Goal: Transaction & Acquisition: Book appointment/travel/reservation

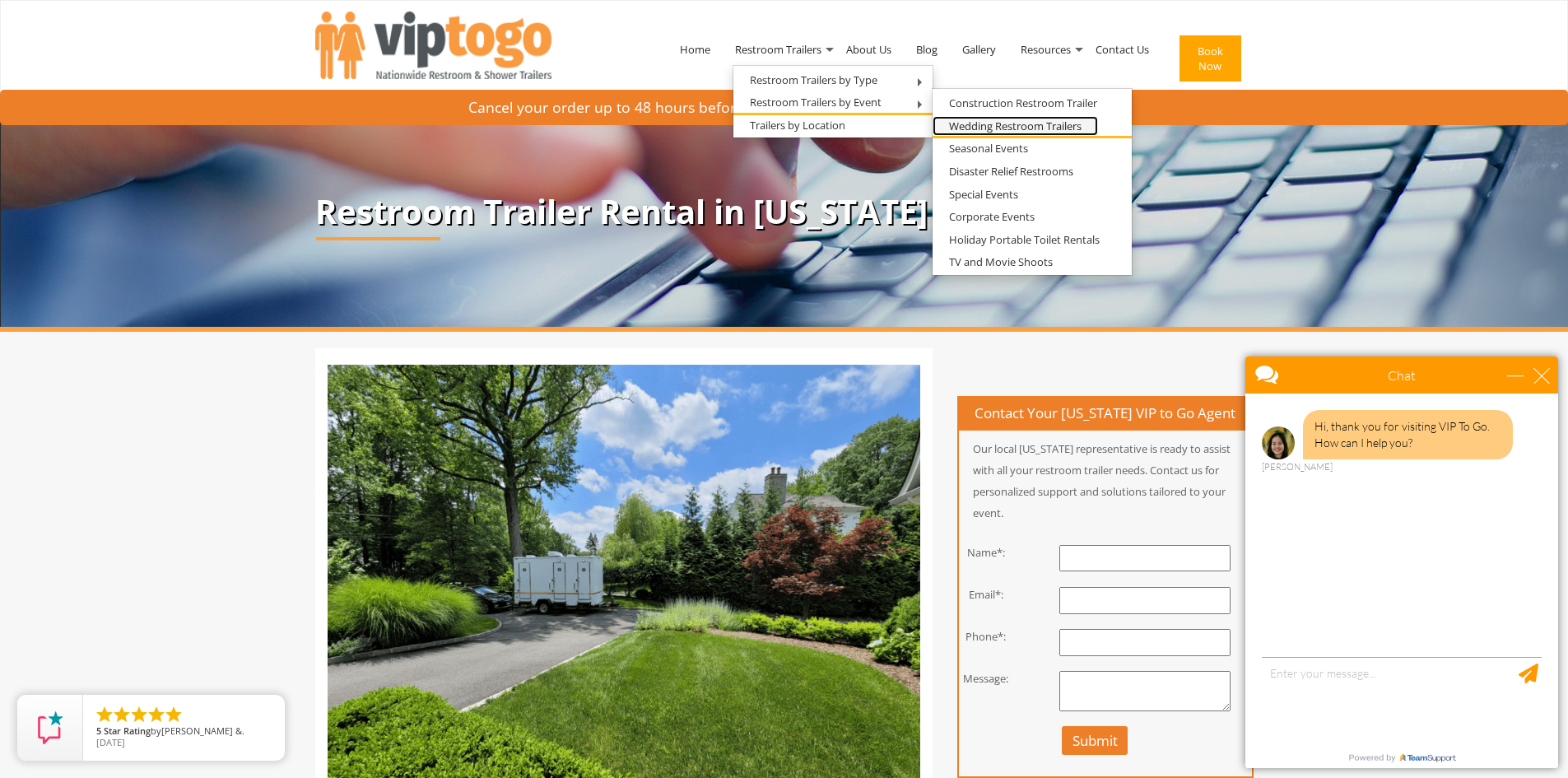
click at [994, 125] on link "Wedding Restroom Trailers" at bounding box center [1015, 126] width 165 height 20
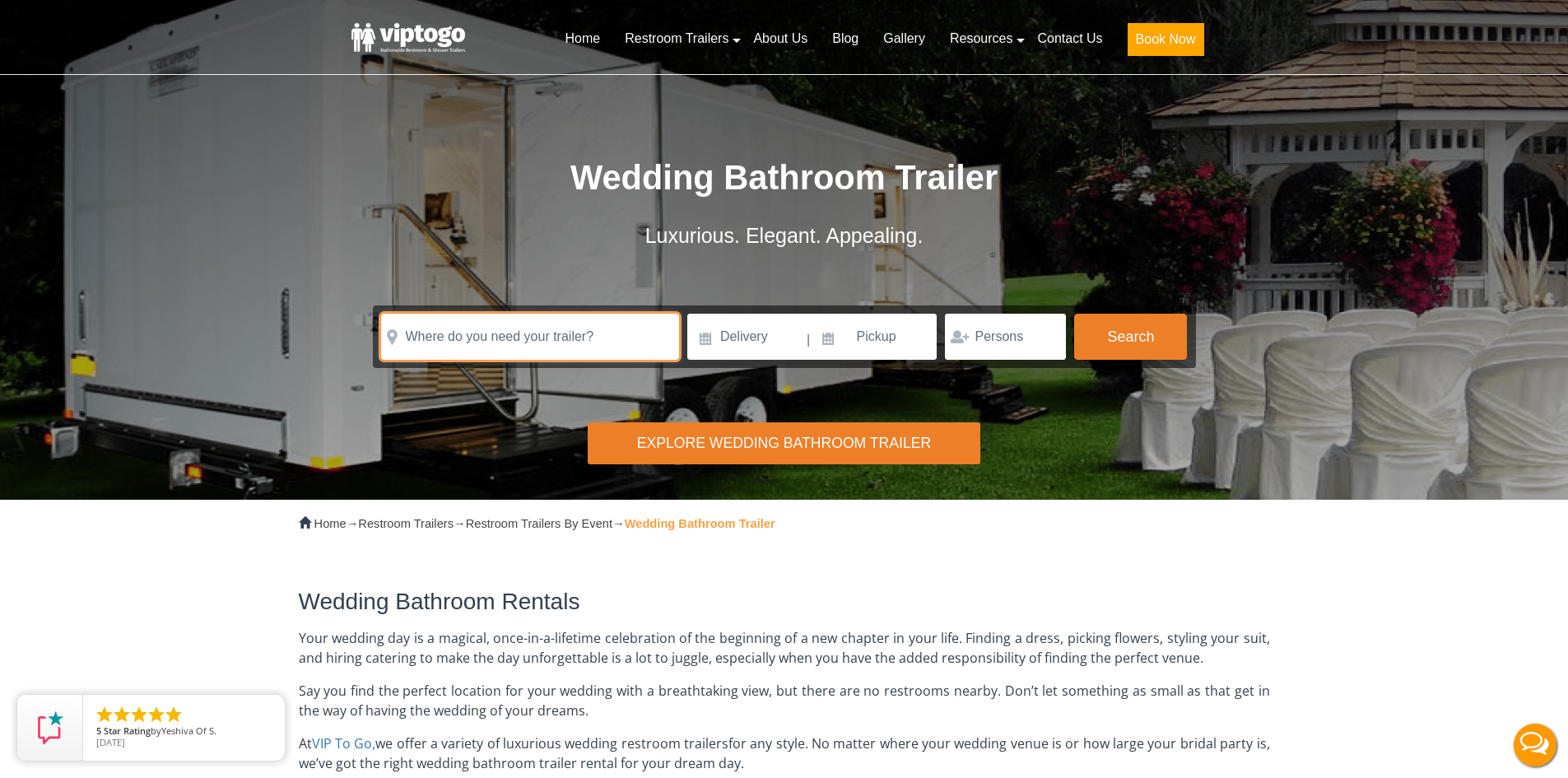
click at [588, 352] on input "text" at bounding box center [530, 336] width 298 height 46
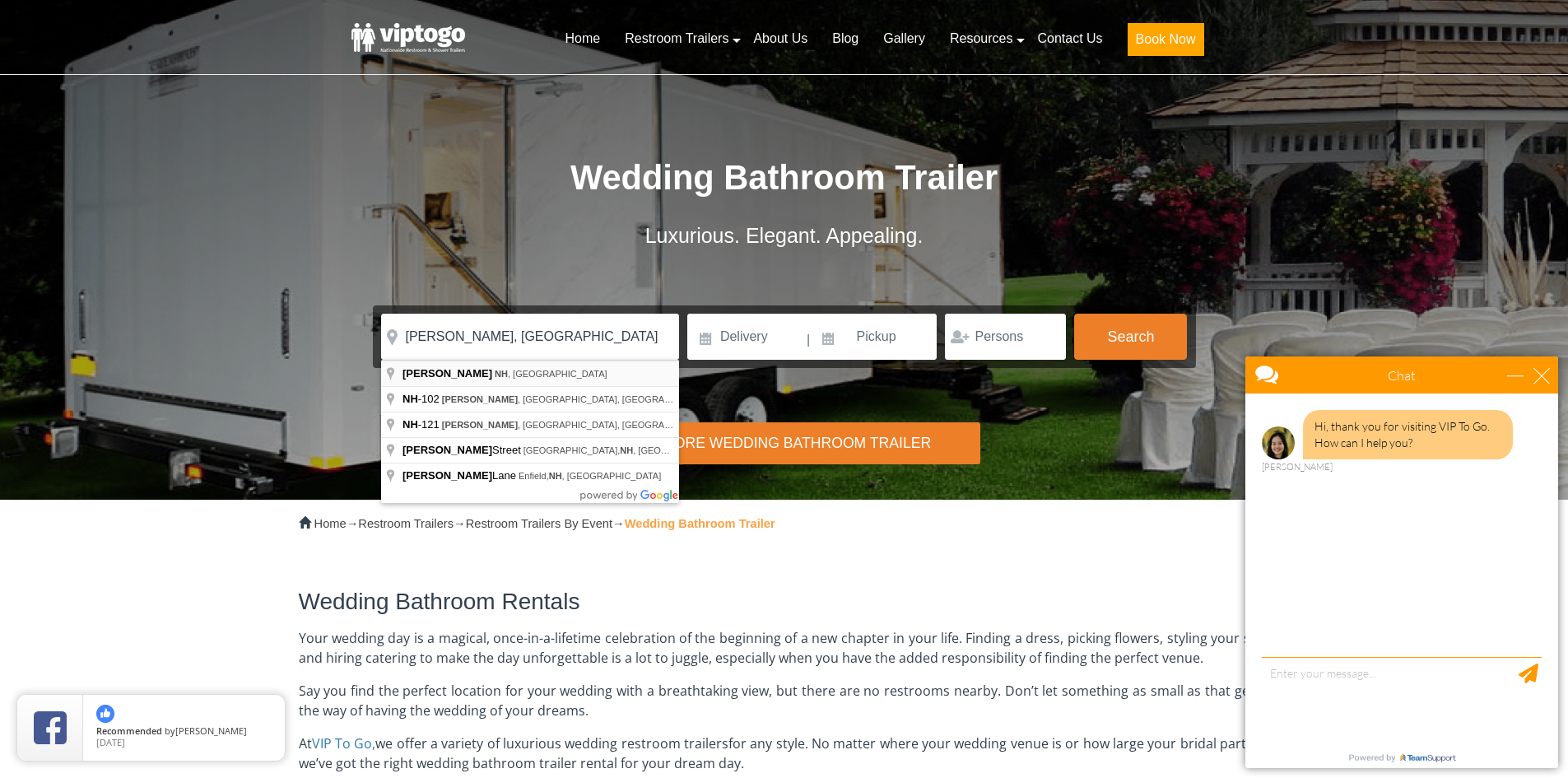
type input "[GEOGRAPHIC_DATA], [GEOGRAPHIC_DATA], [GEOGRAPHIC_DATA]"
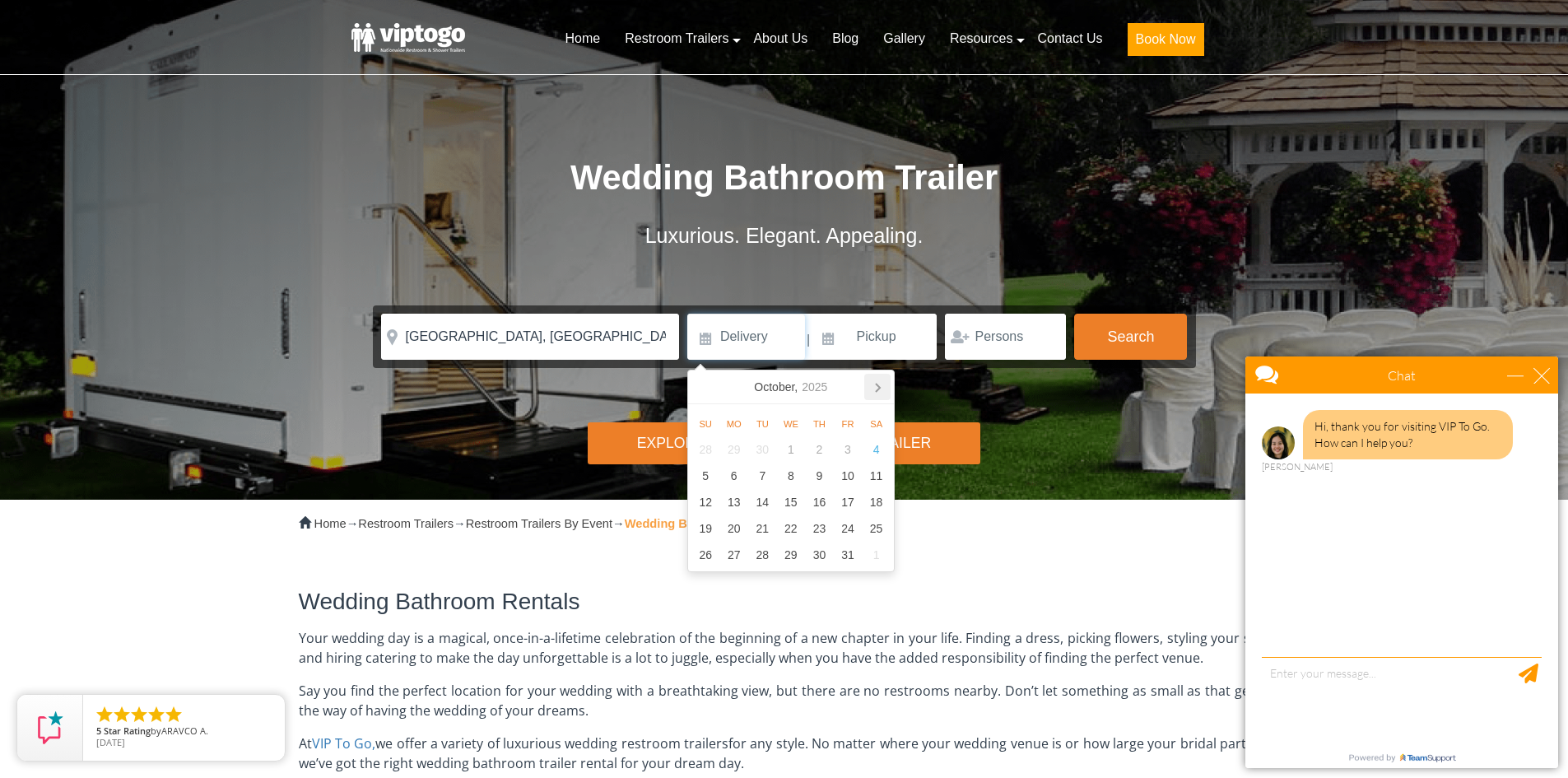
click at [873, 389] on icon at bounding box center [877, 387] width 26 height 26
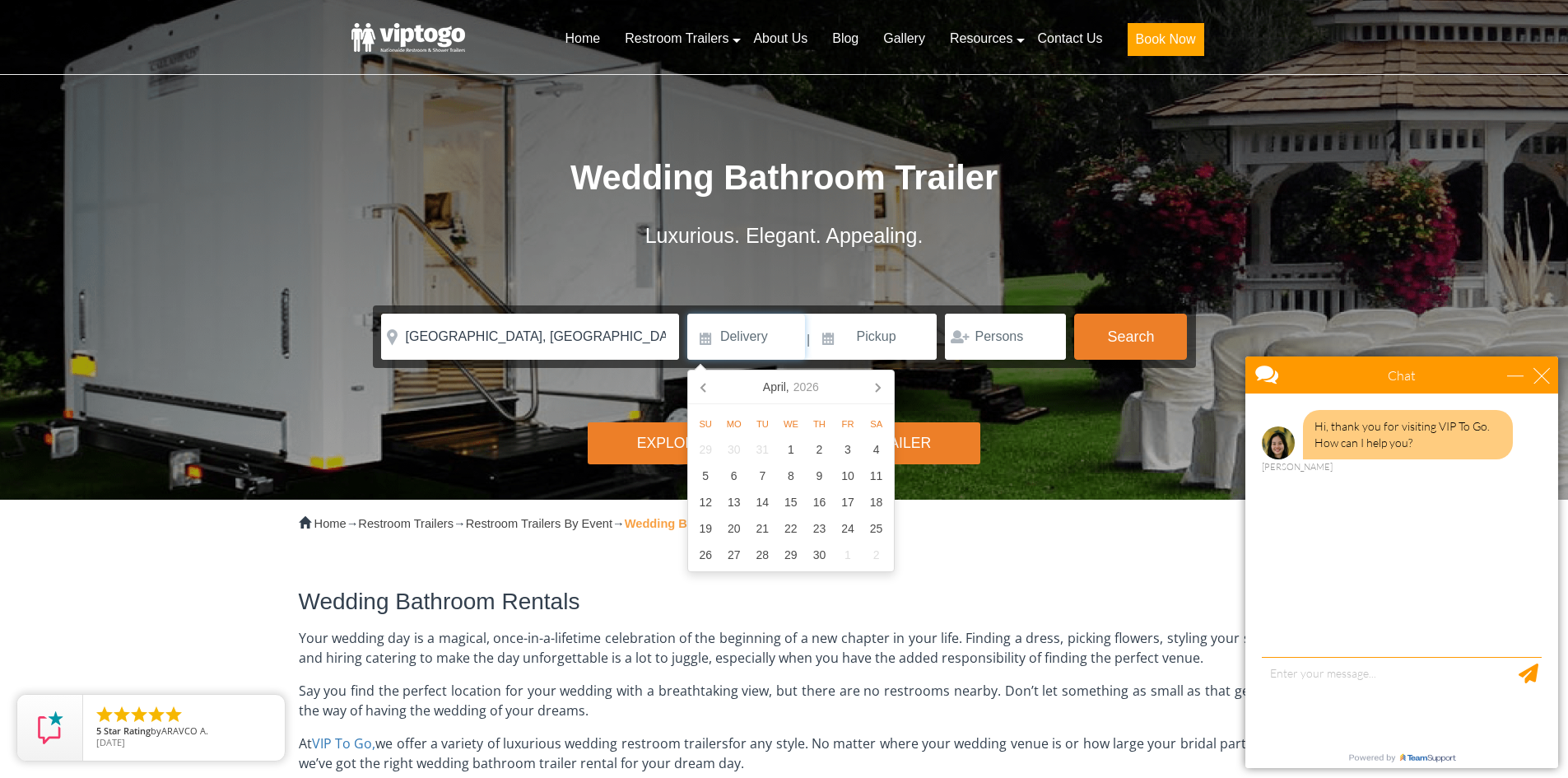
click at [873, 389] on icon at bounding box center [877, 387] width 26 height 26
click at [873, 390] on icon at bounding box center [877, 387] width 26 height 26
click at [845, 516] on div "25" at bounding box center [849, 528] width 29 height 26
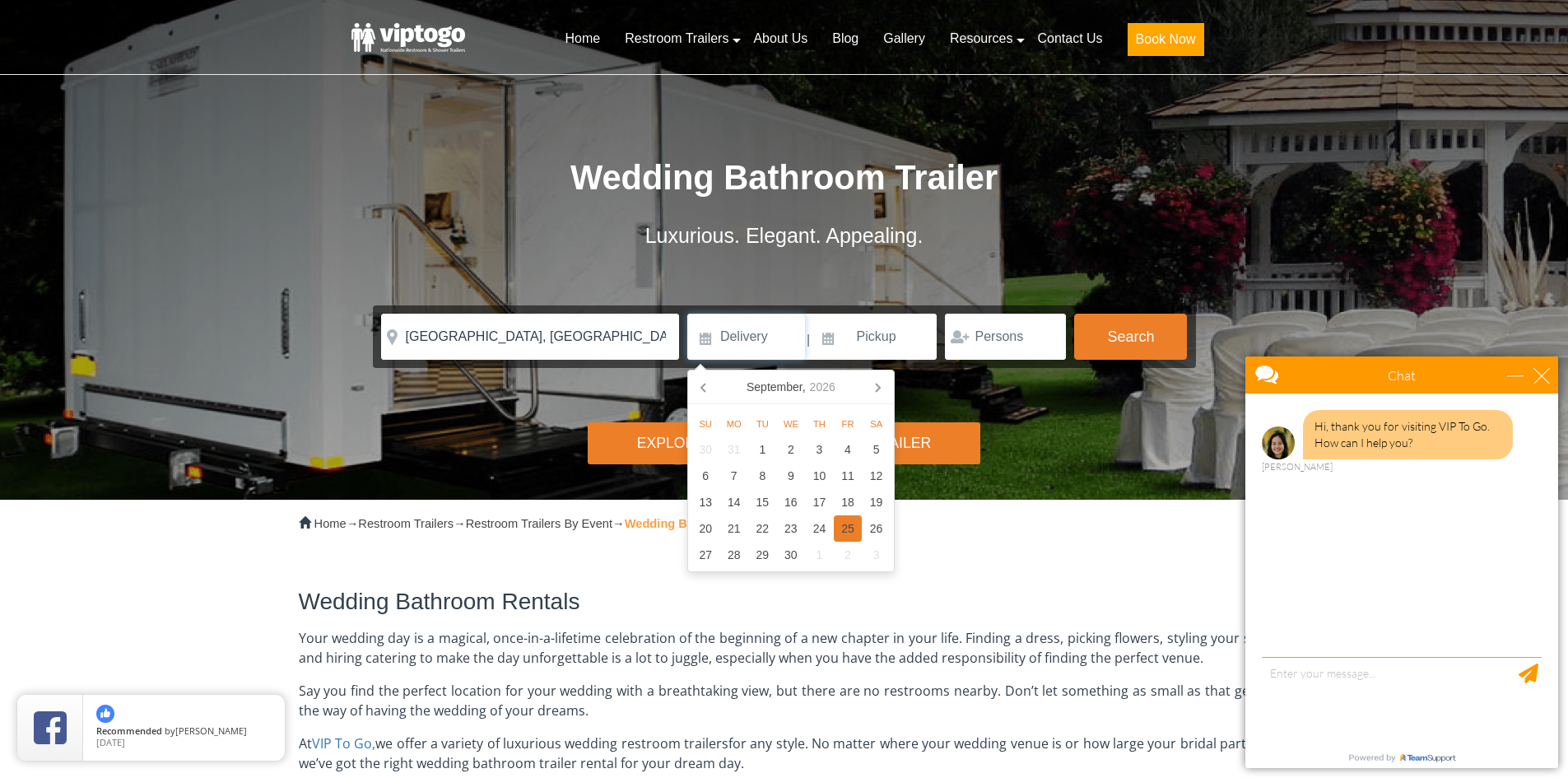
type input "[DATE]"
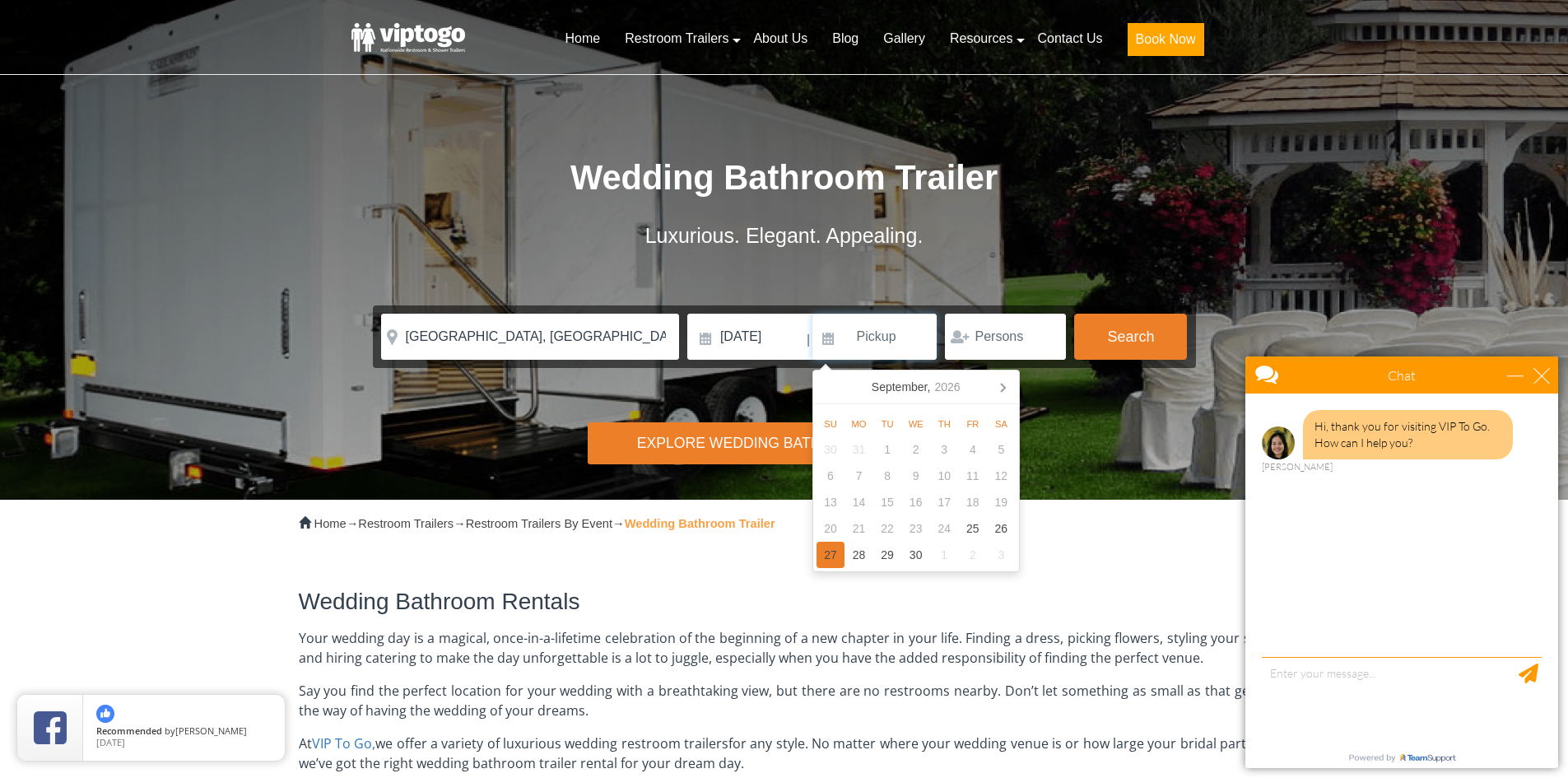
click at [833, 554] on div "27" at bounding box center [831, 554] width 29 height 26
type input "[DATE]"
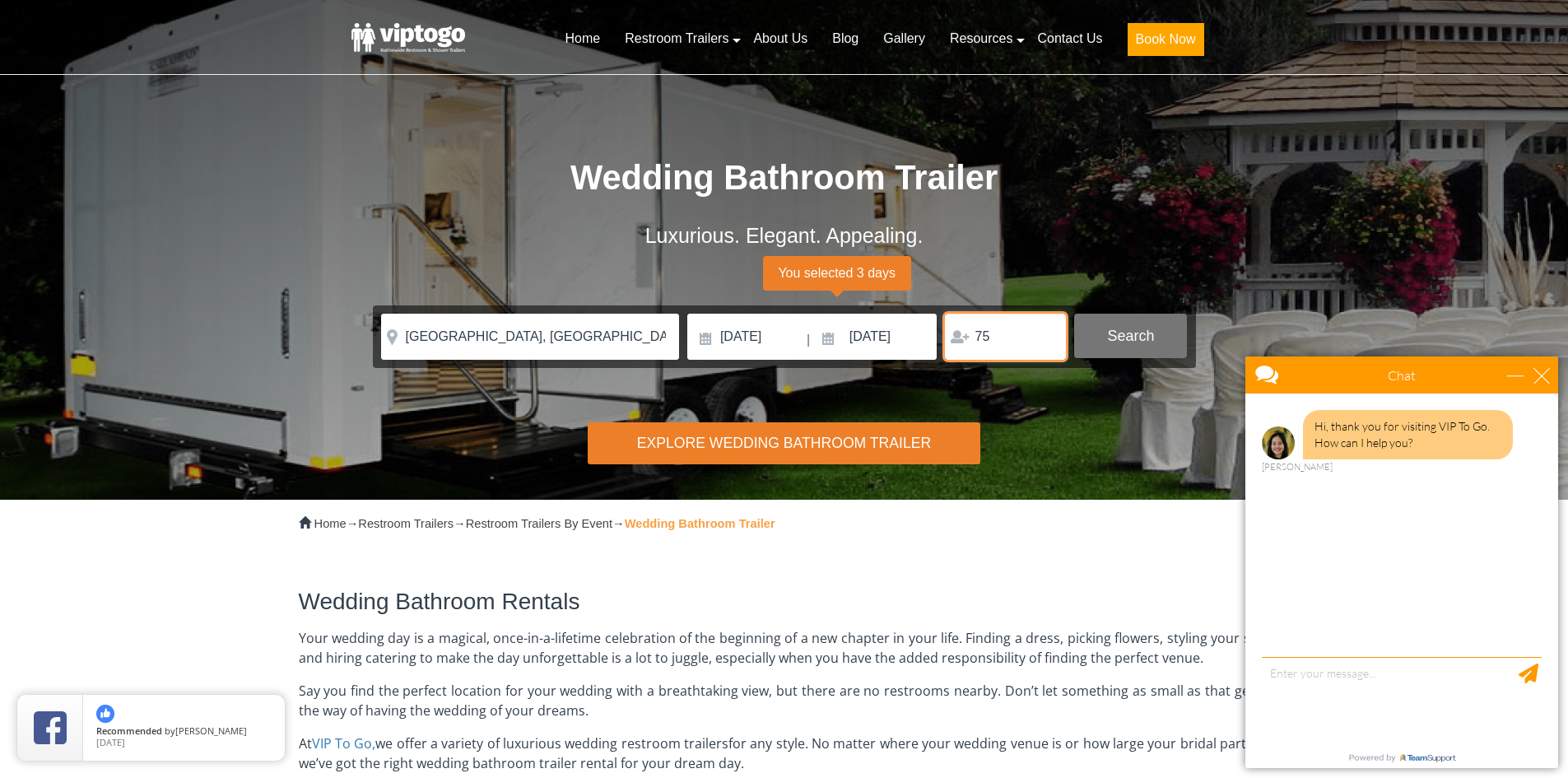
type input "75"
click at [1130, 341] on button "Search" at bounding box center [1130, 335] width 113 height 44
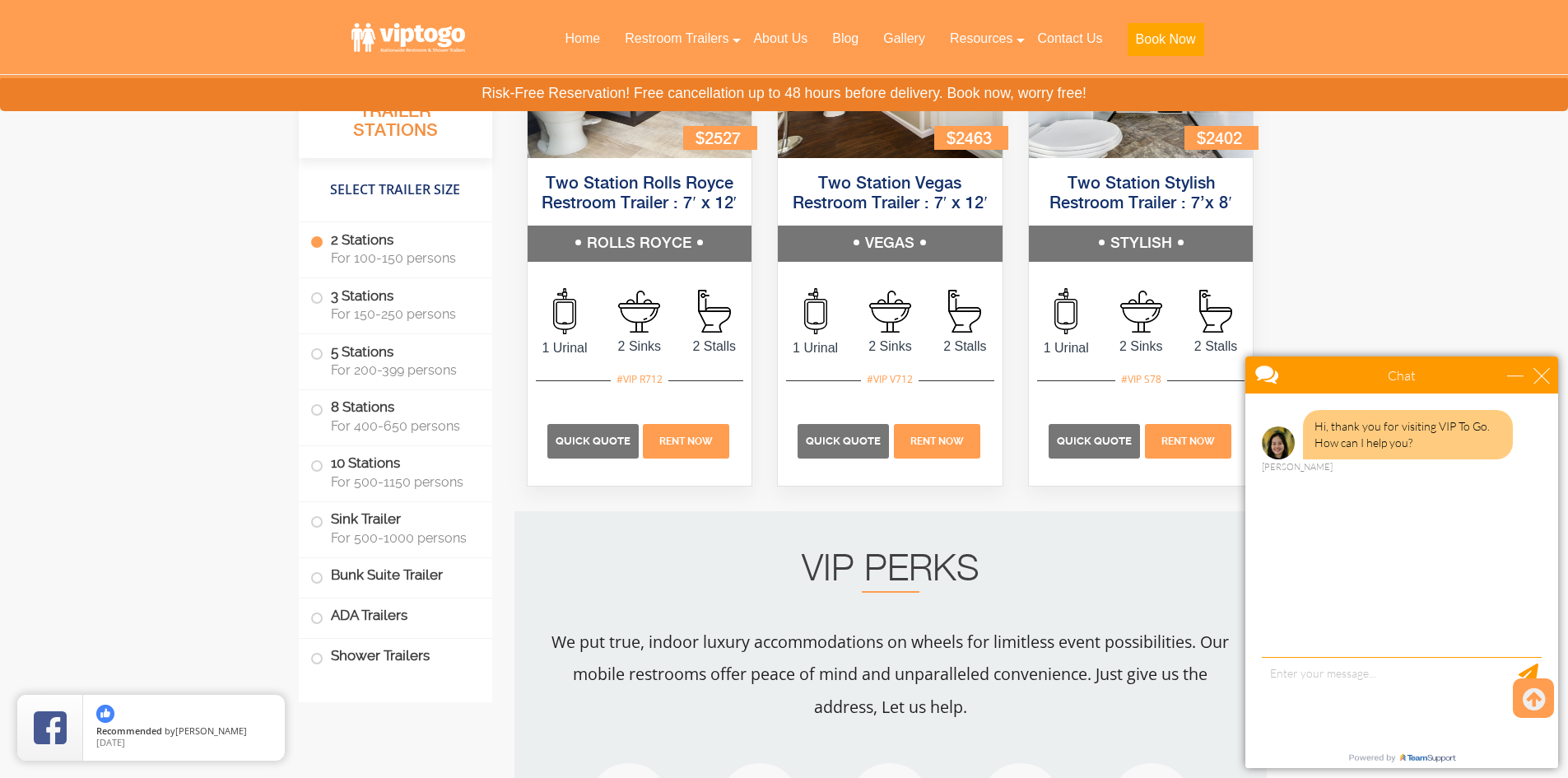
scroll to position [1653, 0]
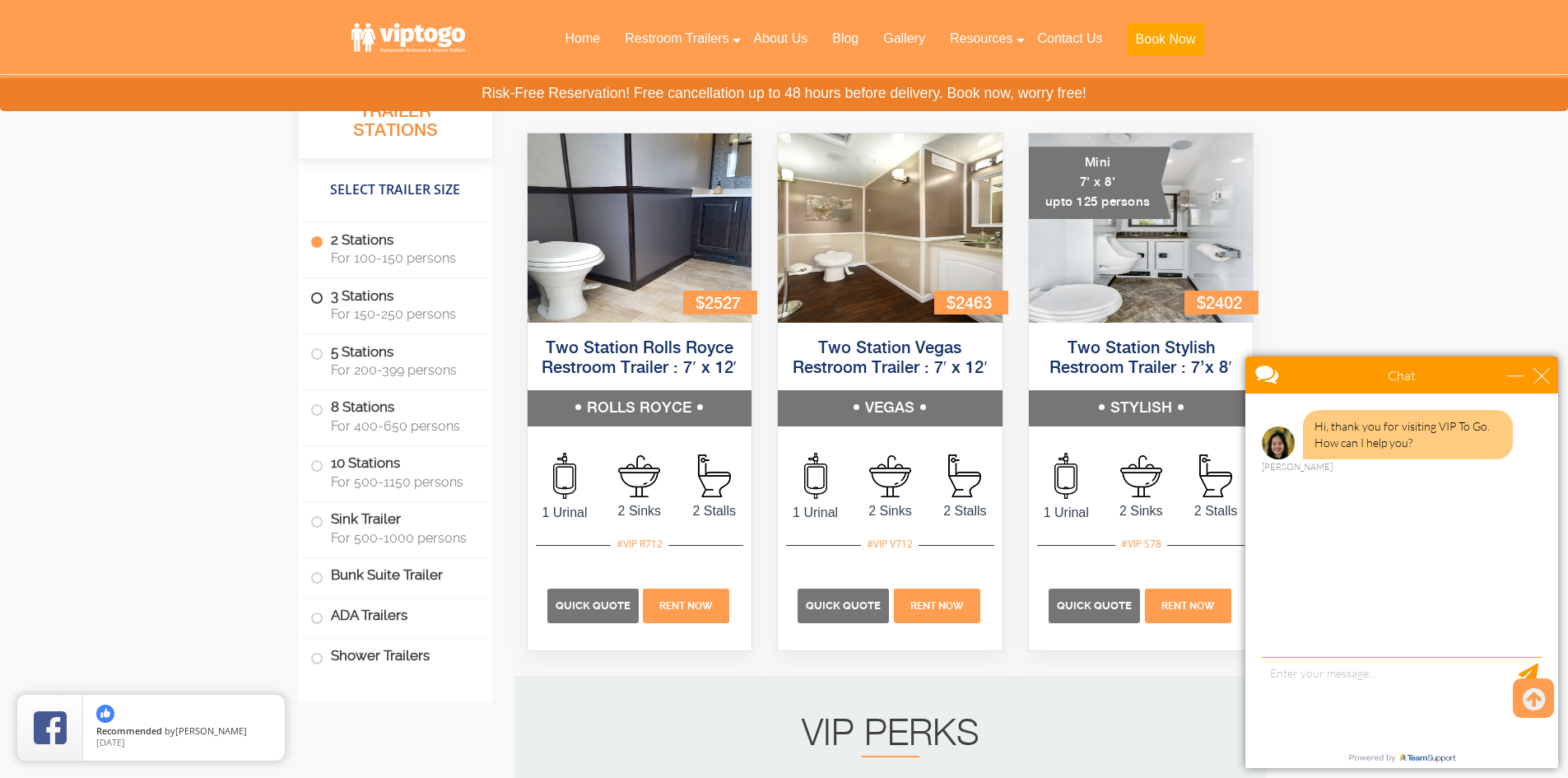
click at [389, 310] on span "For 150-250 persons" at bounding box center [401, 315] width 141 height 15
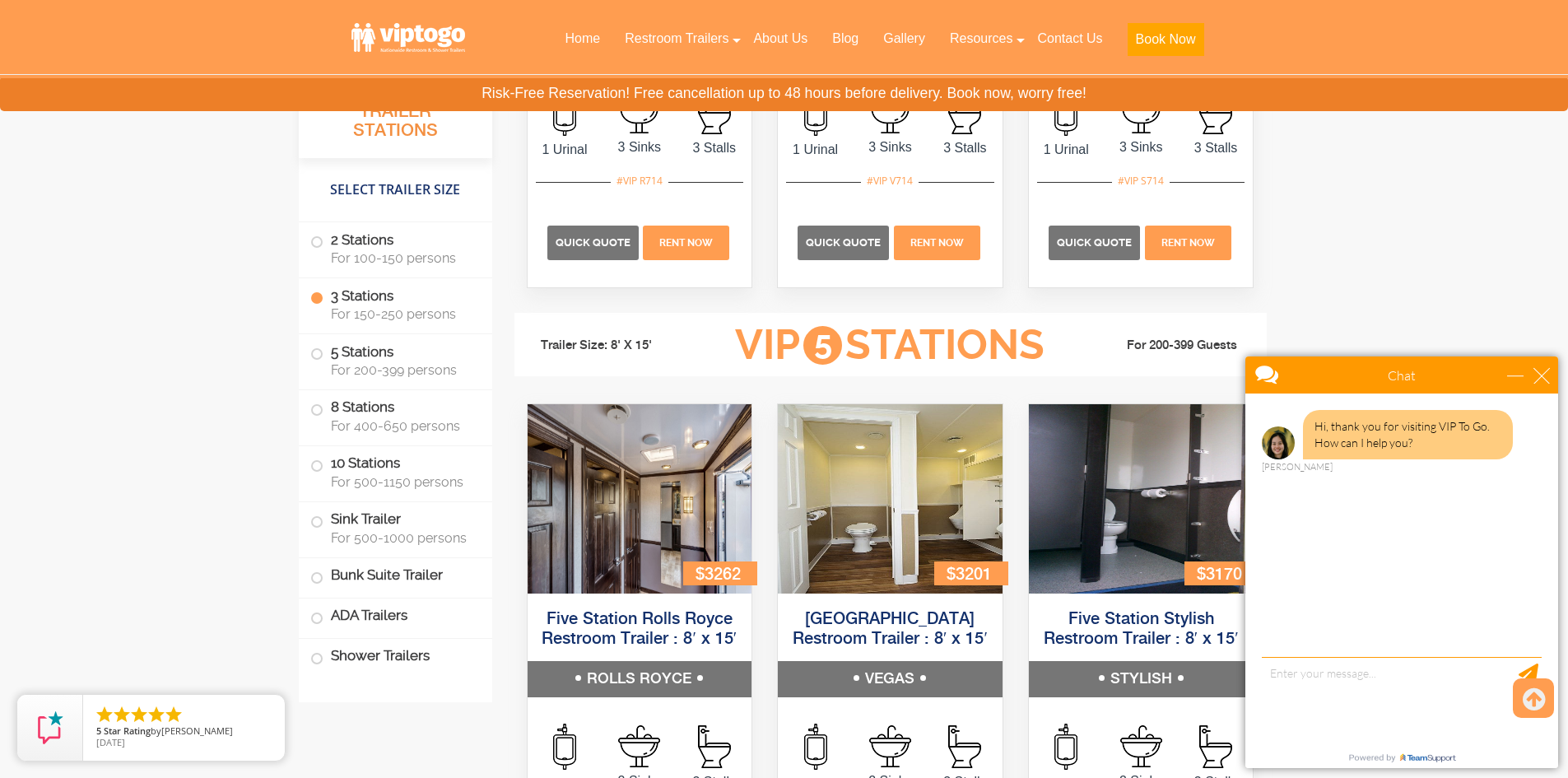
scroll to position [2779, 0]
